Goal: Entertainment & Leisure: Consume media (video, audio)

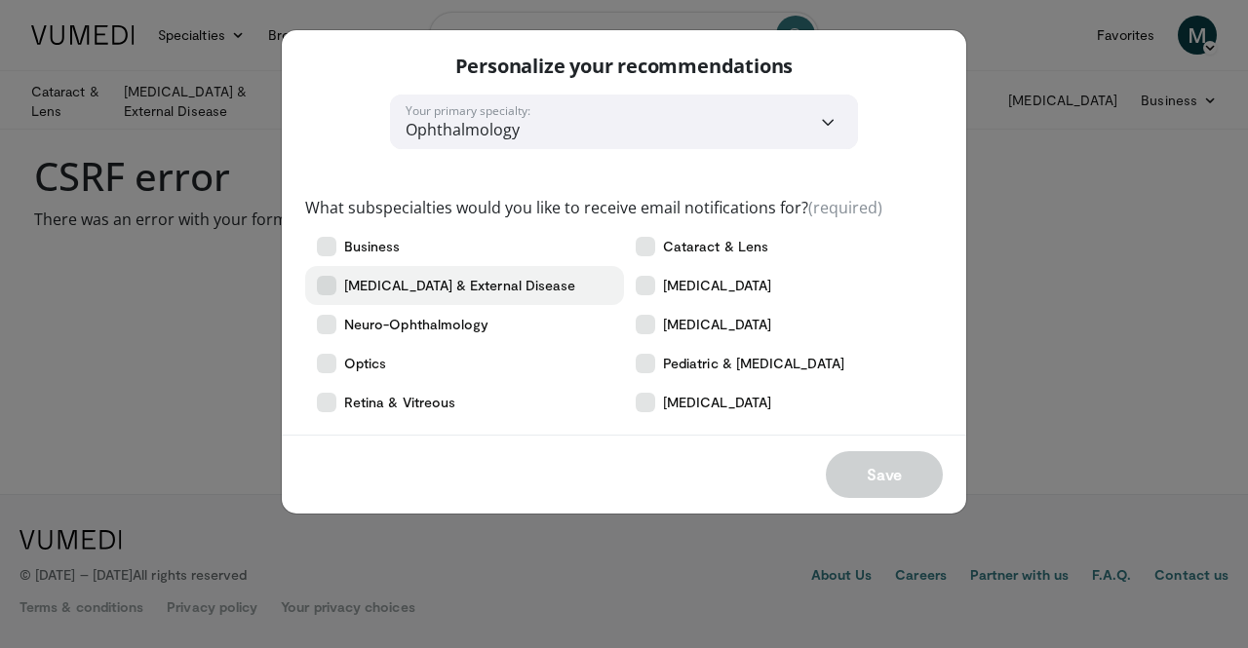
click at [326, 285] on icon at bounding box center [326, 285] width 19 height 19
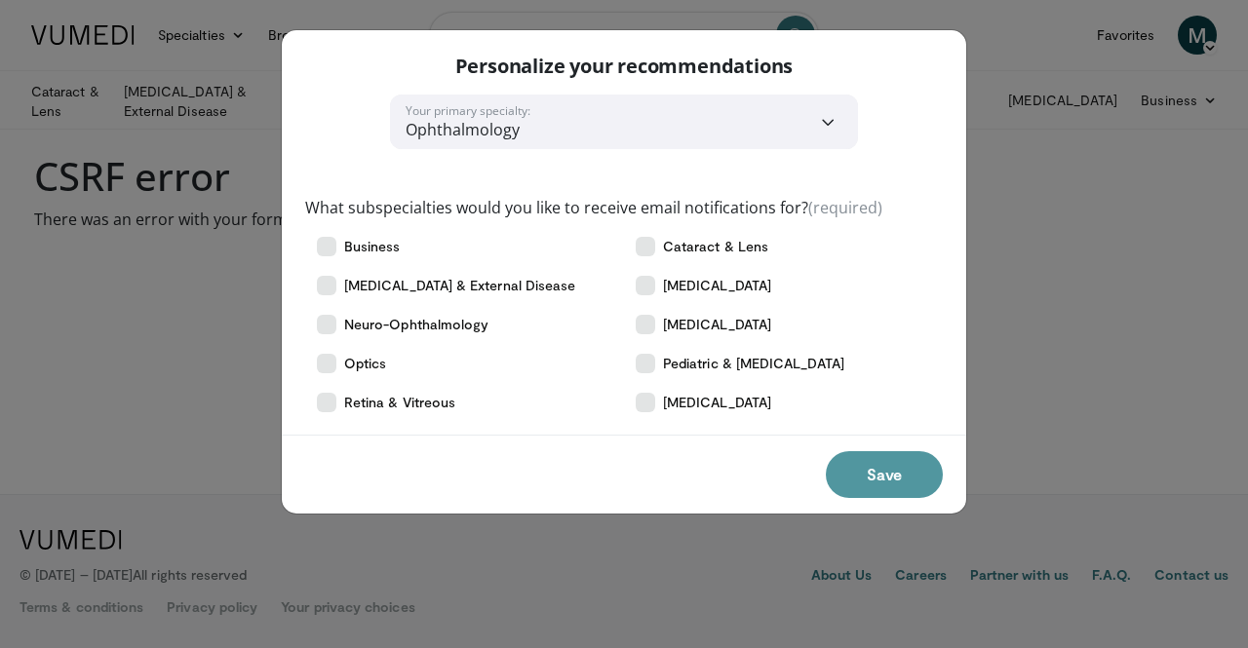
click at [891, 473] on button "Save" at bounding box center [884, 474] width 117 height 47
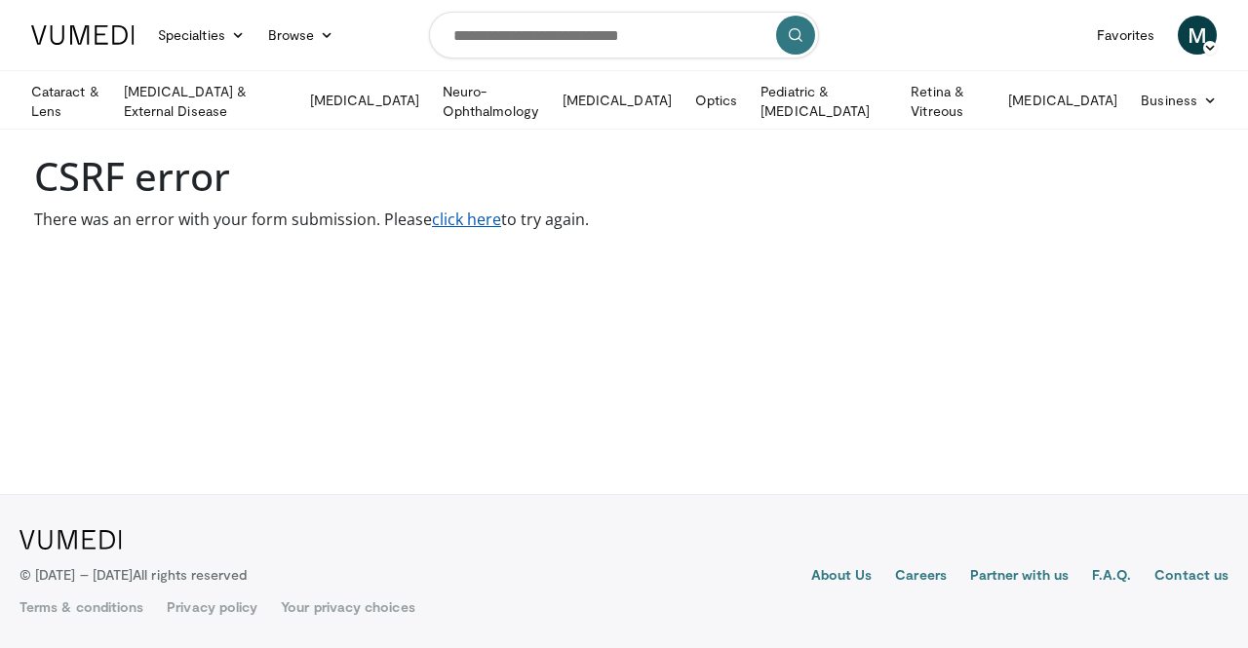
click at [470, 225] on link "click here" at bounding box center [466, 219] width 69 height 21
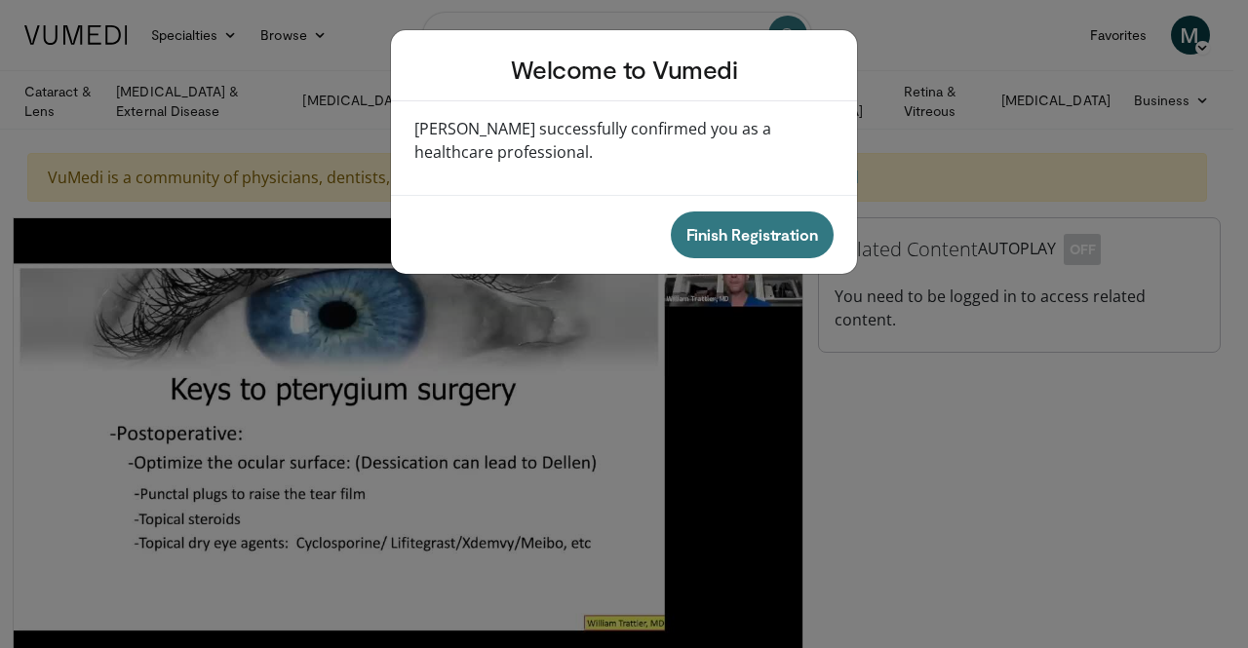
click at [886, 384] on div "Welcome to Vumedi Vumedi successfully confirmed you as a healthcare professiona…" at bounding box center [624, 324] width 1248 height 648
click at [761, 238] on button "Finish Registration" at bounding box center [752, 235] width 163 height 47
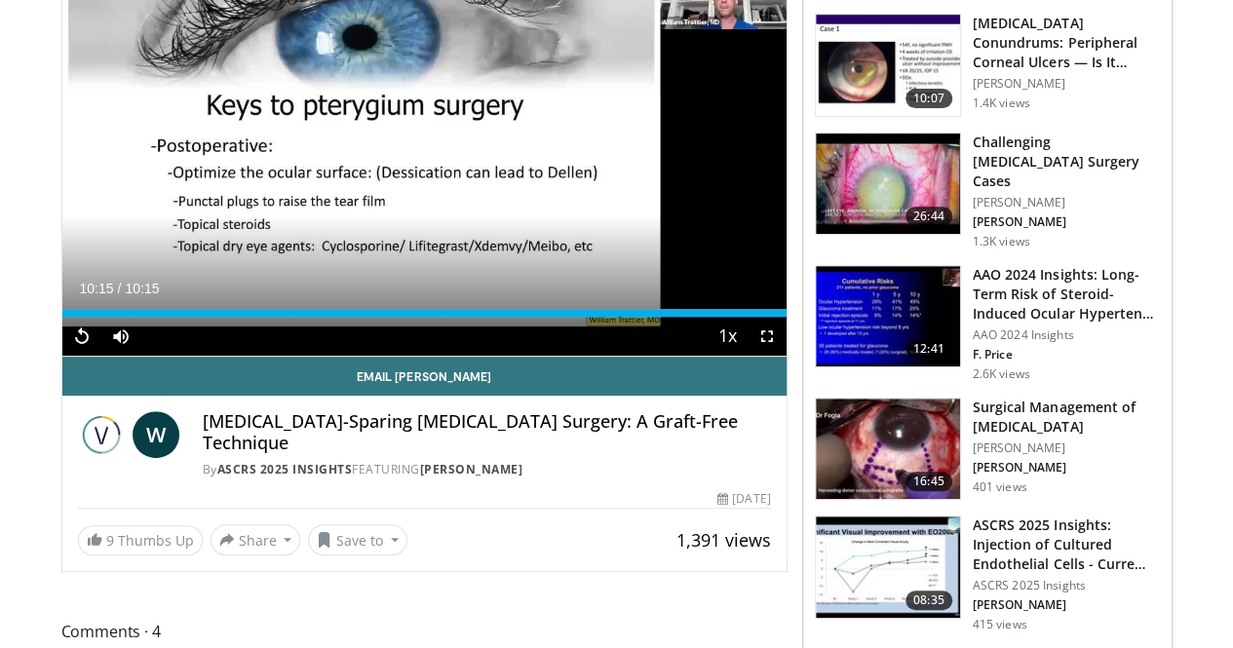
scroll to position [281, 0]
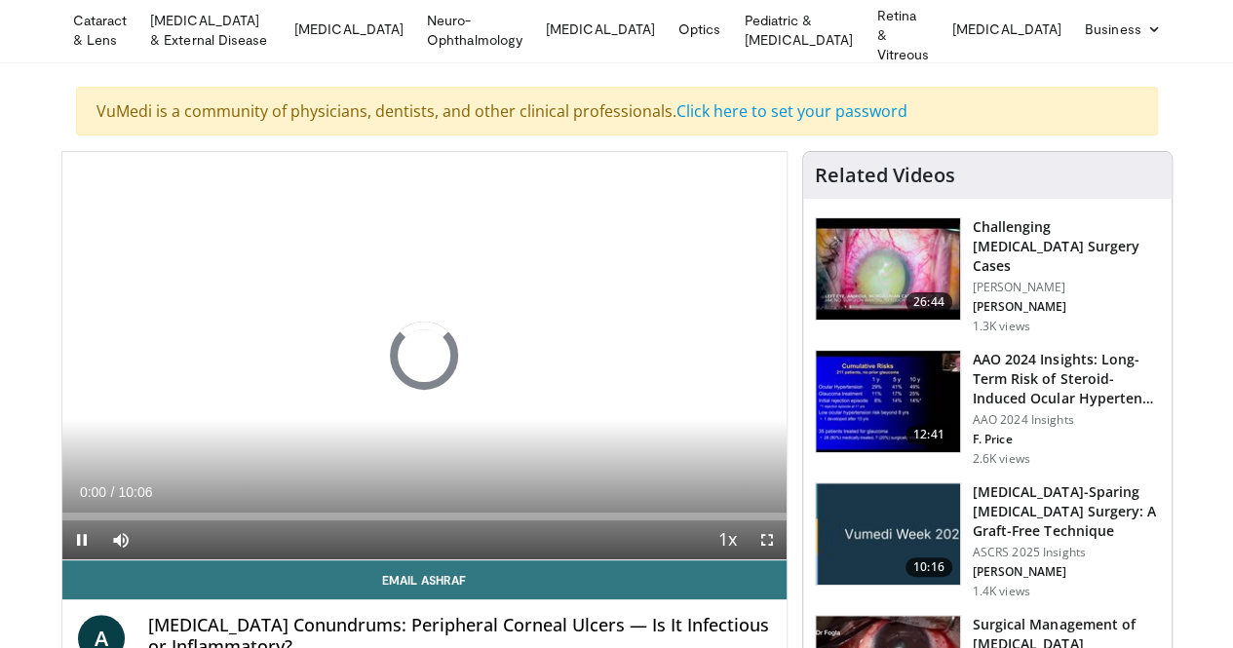
scroll to position [203, 0]
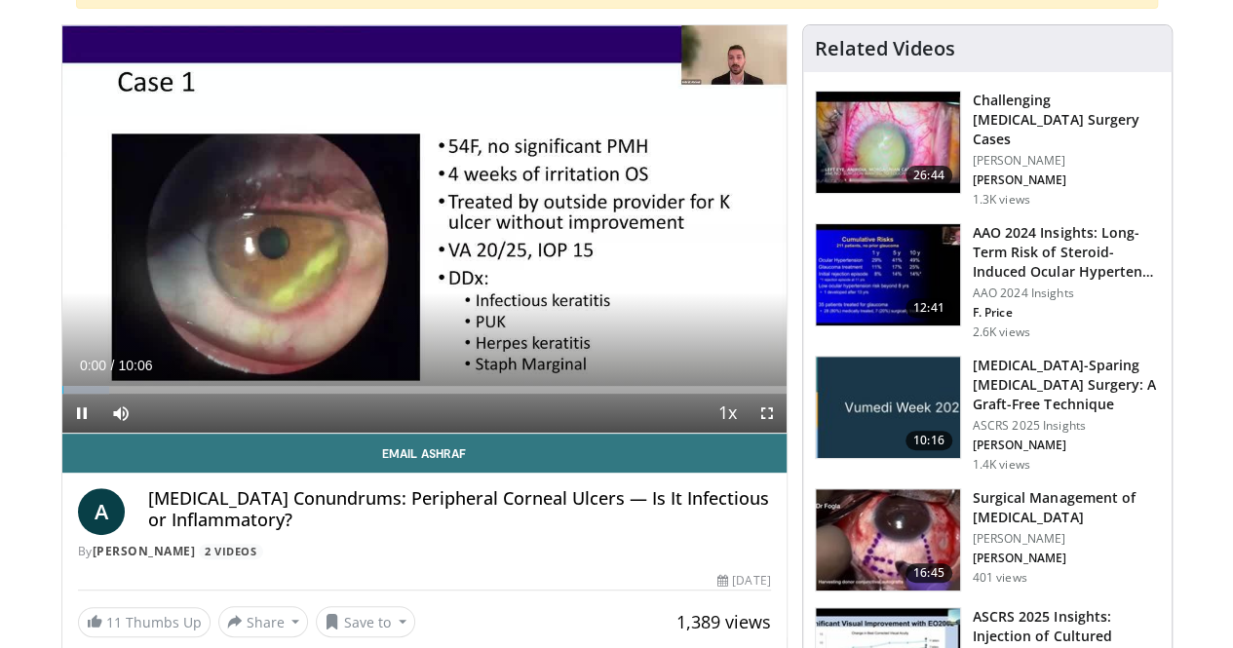
click at [1061, 488] on h3 "Surgical Management of [MEDICAL_DATA]" at bounding box center [1066, 507] width 187 height 39
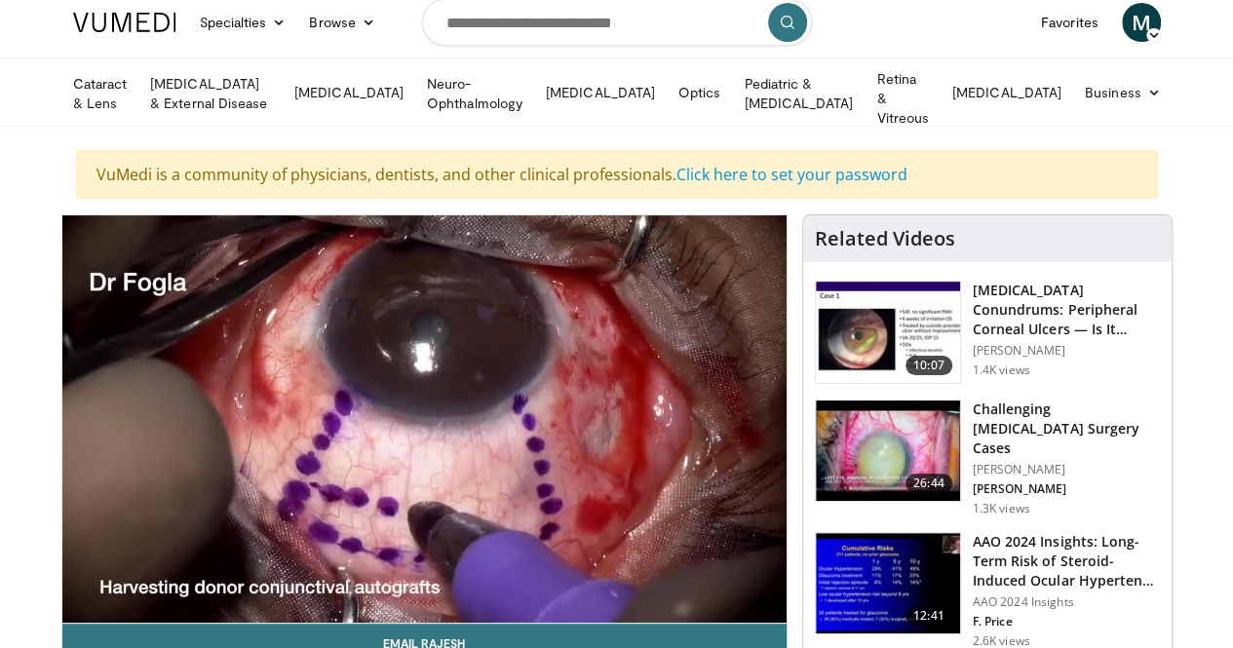
scroll to position [7, 0]
